Goal: Task Accomplishment & Management: Use online tool/utility

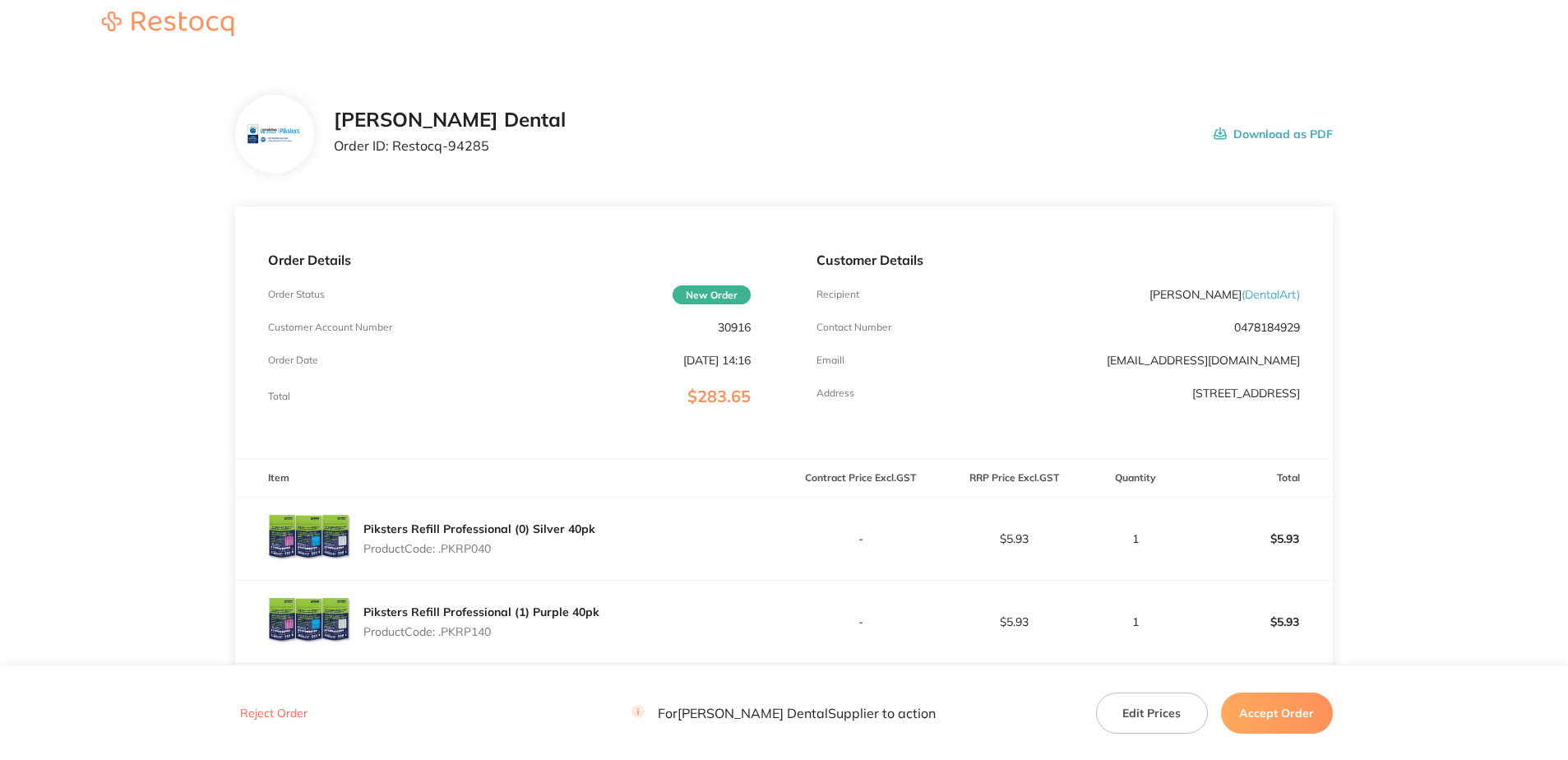
scroll to position [411, 0]
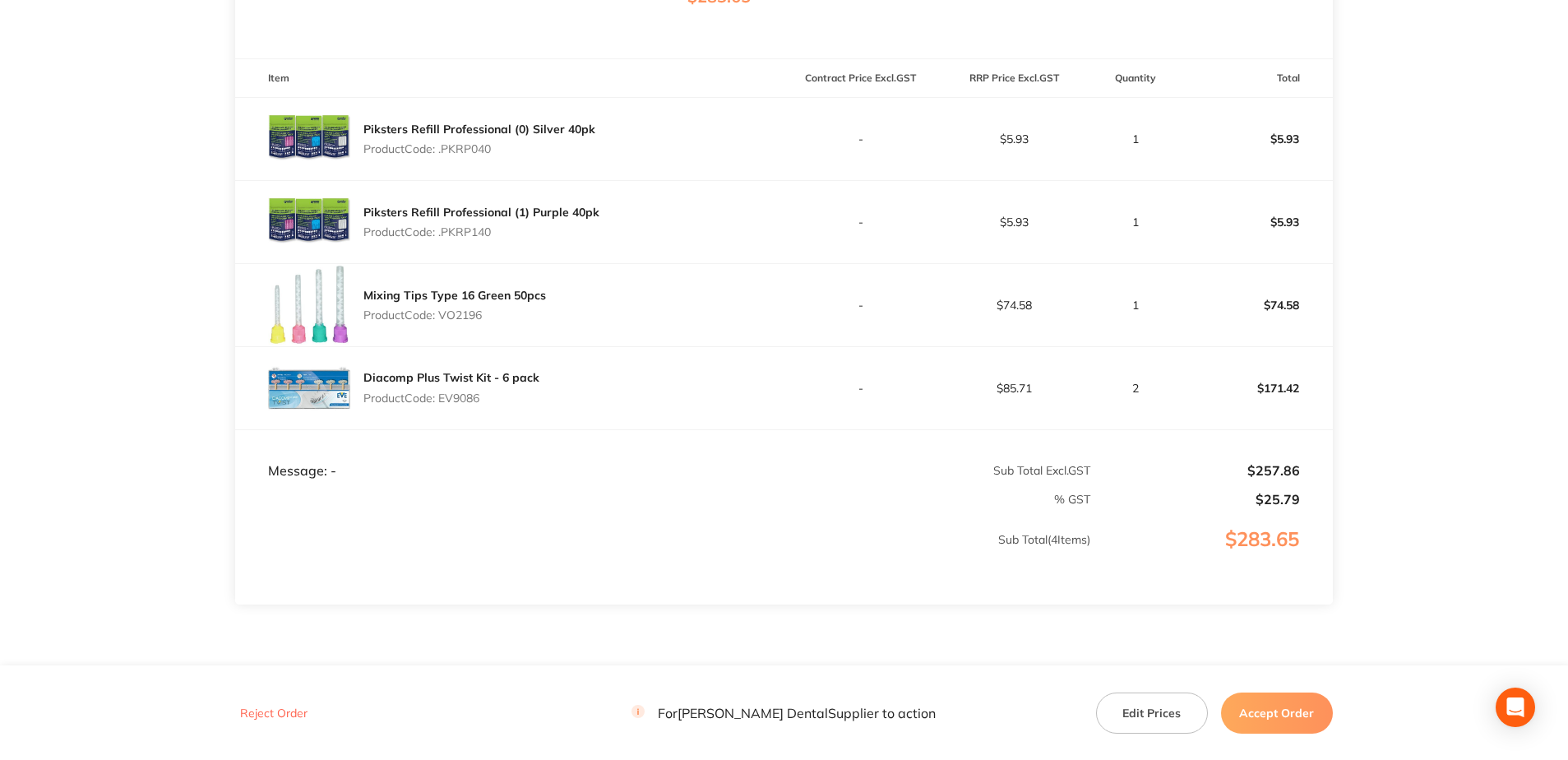
click at [1272, 713] on button "Accept Order" at bounding box center [1277, 712] width 112 height 41
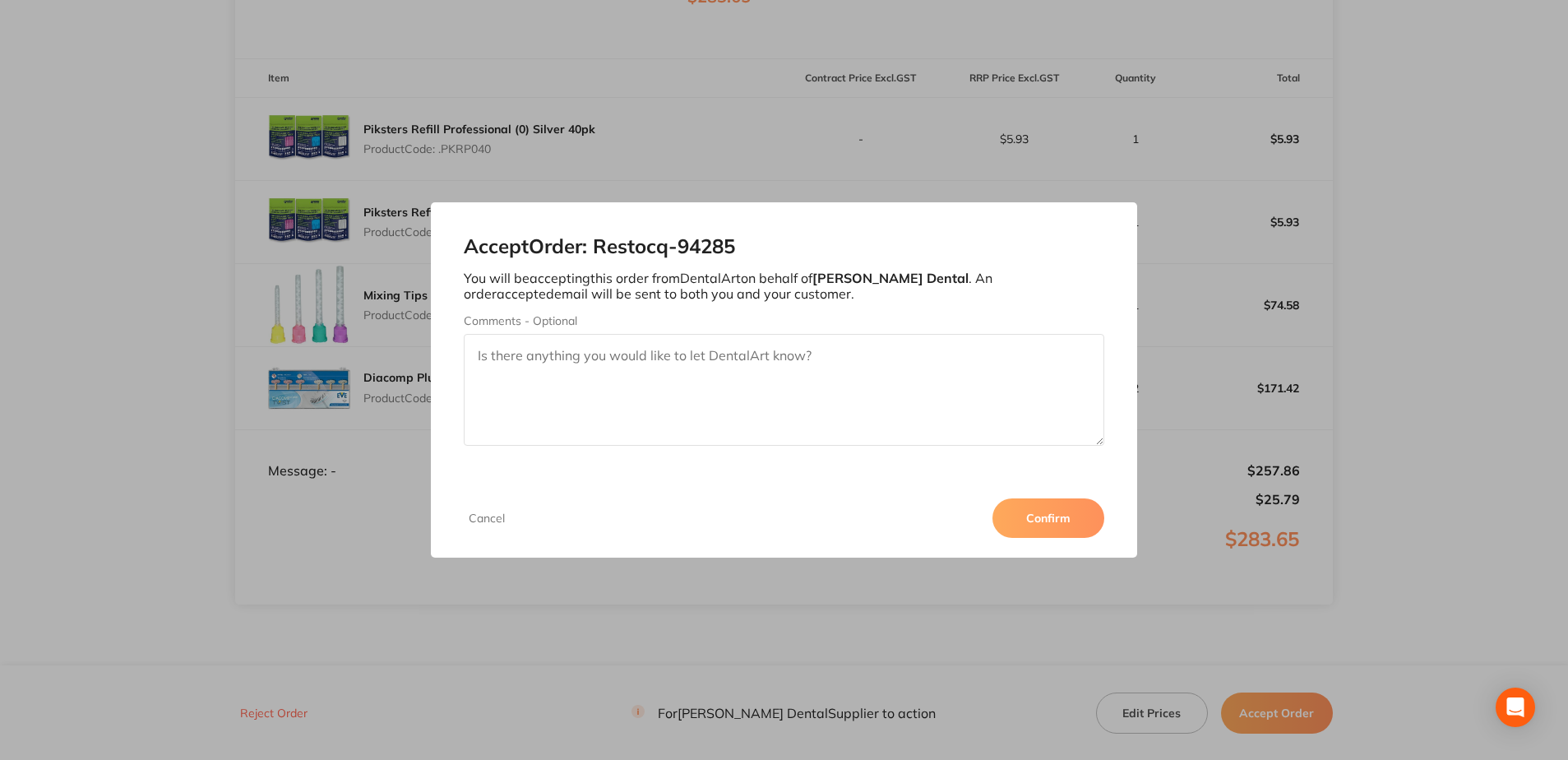
click at [1035, 525] on button "Confirm" at bounding box center [1049, 518] width 112 height 39
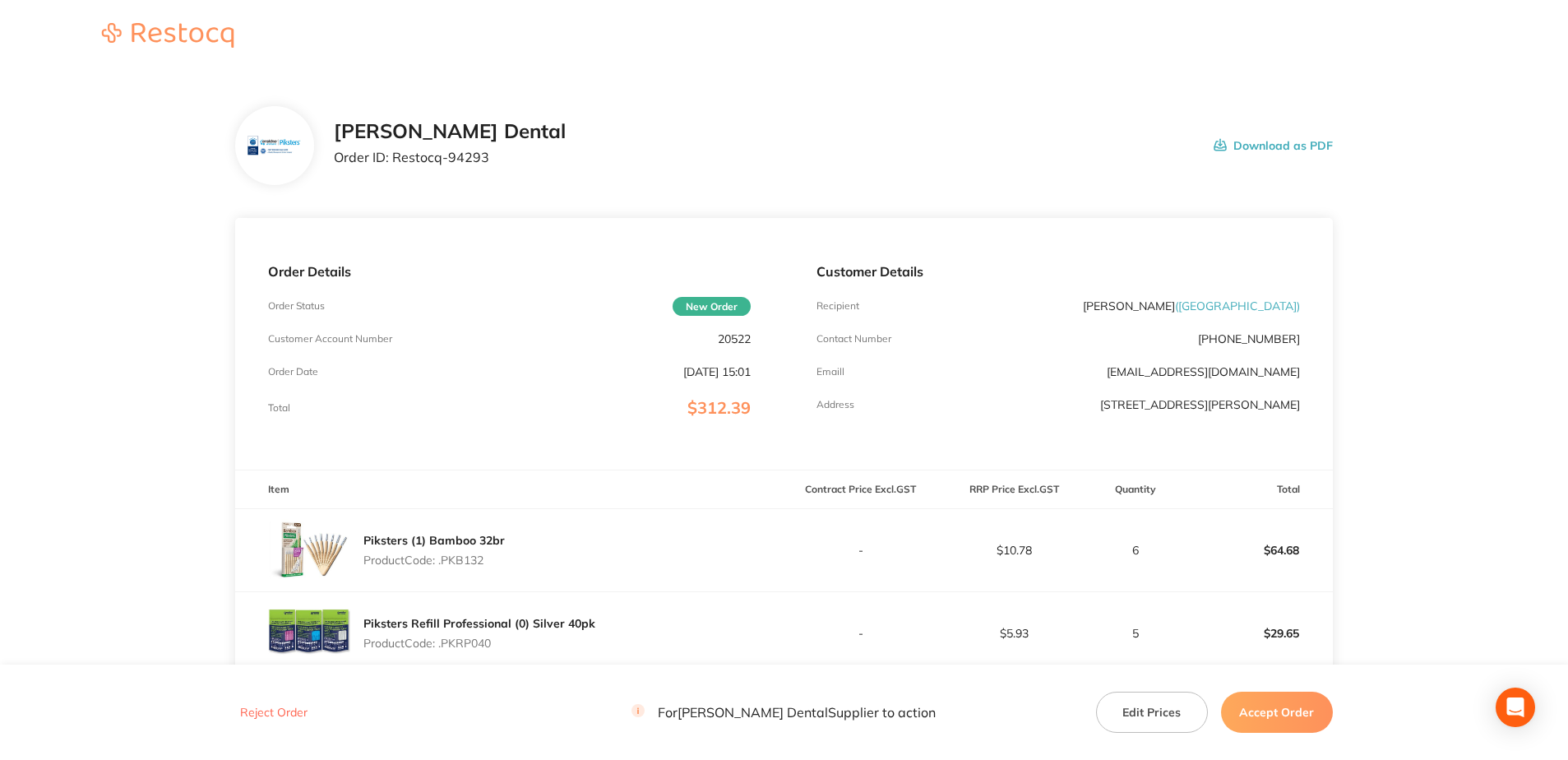
click at [1278, 721] on button "Accept Order" at bounding box center [1277, 712] width 112 height 41
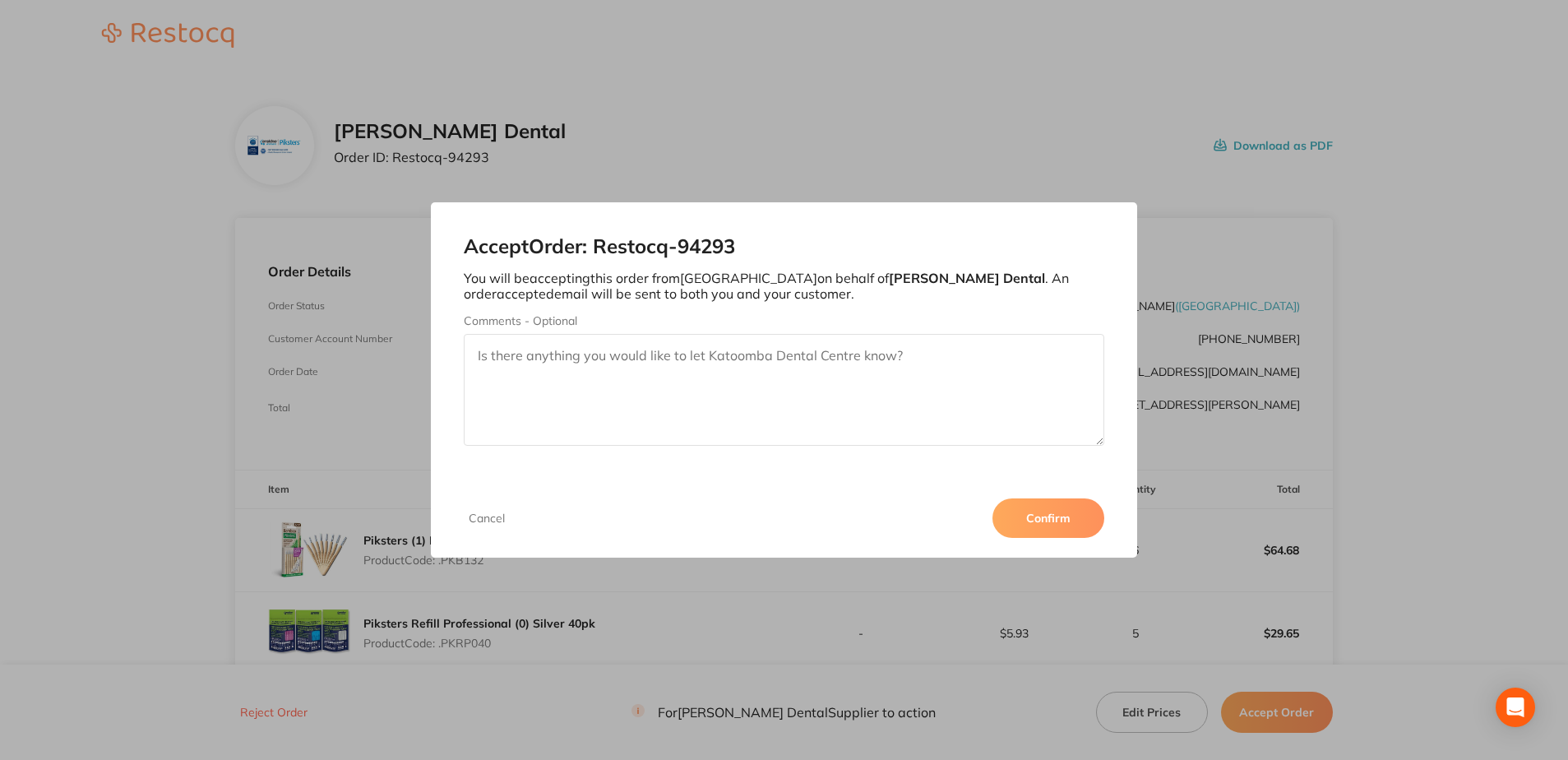
click at [1085, 506] on button "Confirm" at bounding box center [1049, 518] width 112 height 39
